Goal: Task Accomplishment & Management: Complete application form

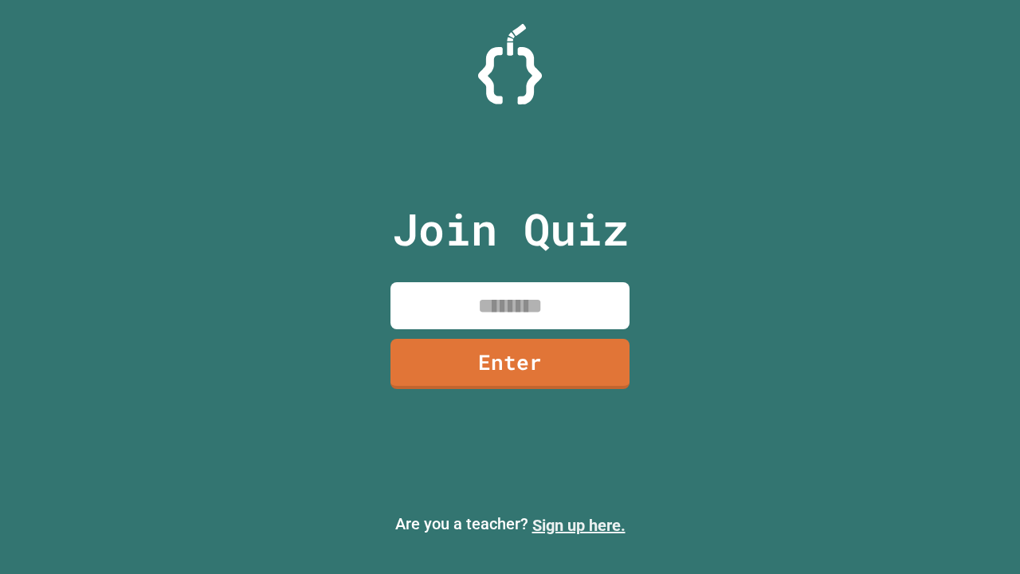
click at [579, 525] on link "Sign up here." at bounding box center [578, 525] width 93 height 19
